Goal: Task Accomplishment & Management: Complete application form

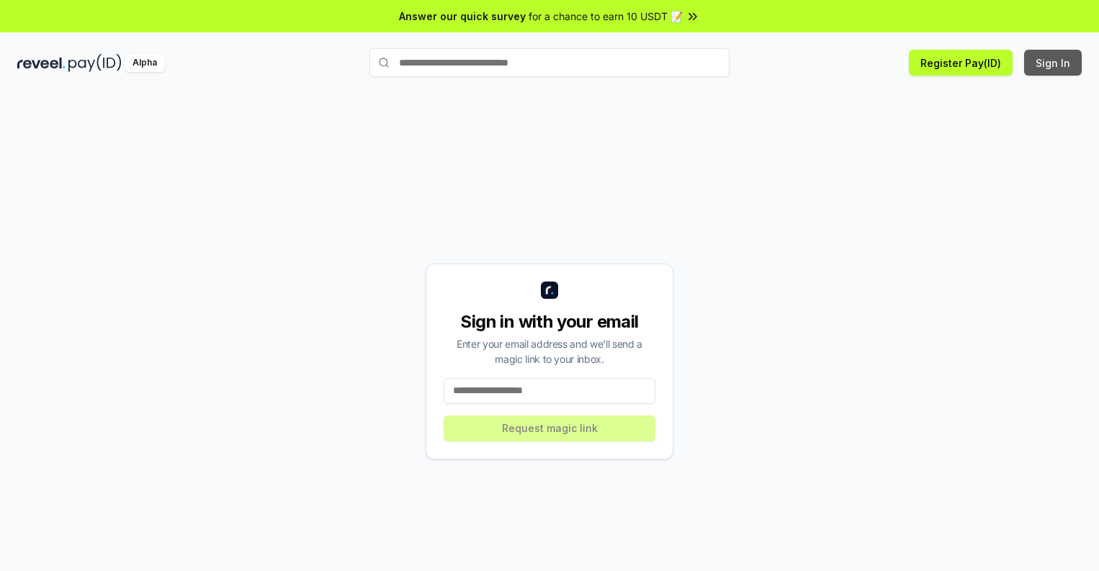
click at [1054, 63] on button "Sign In" at bounding box center [1053, 63] width 58 height 26
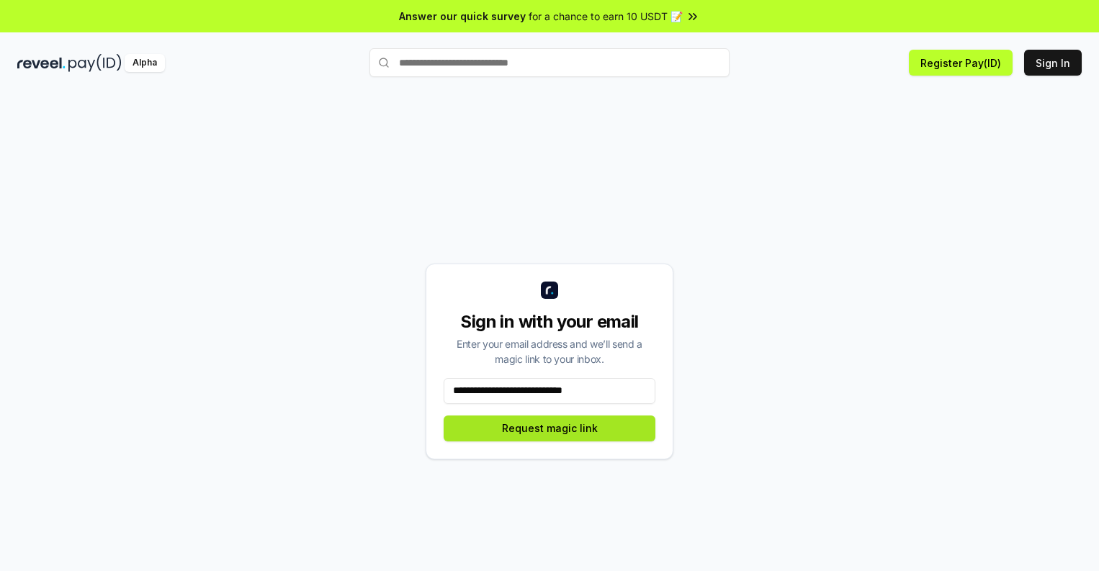
type input "**********"
click at [550, 428] on button "Request magic link" at bounding box center [550, 429] width 212 height 26
